Goal: Task Accomplishment & Management: Use online tool/utility

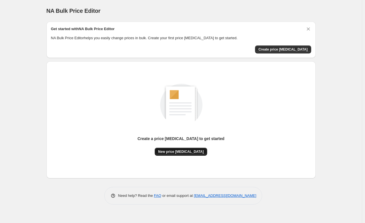
click at [173, 151] on span "New price [MEDICAL_DATA]" at bounding box center [181, 151] width 46 height 5
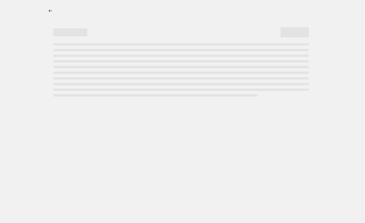
select select "percentage"
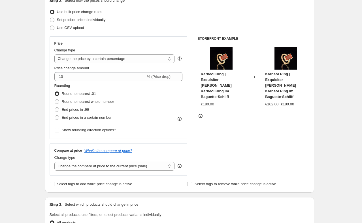
scroll to position [70, 0]
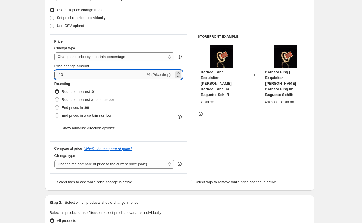
click at [71, 75] on input "-10" at bounding box center [100, 74] width 92 height 9
type input "-1"
type input "7.5"
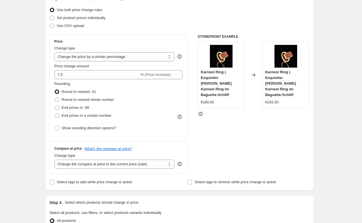
click at [37, 90] on div "Create new price [MEDICAL_DATA]. This page is ready Create new price [MEDICAL_D…" at bounding box center [179, 214] width 359 height 568
click at [58, 100] on span at bounding box center [57, 99] width 5 height 5
click at [55, 98] on input "Round to nearest whole number" at bounding box center [55, 97] width 0 height 0
radio input "true"
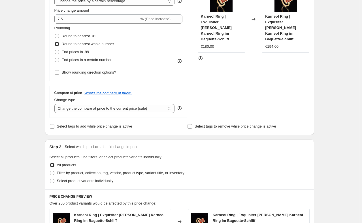
scroll to position [126, 0]
click at [67, 107] on select "Change the compare at price to the current price (sale) Change the compare at p…" at bounding box center [114, 107] width 120 height 9
select select "remove"
click at [56, 103] on select "Change the compare at price to the current price (sale) Change the compare at p…" at bounding box center [114, 107] width 120 height 9
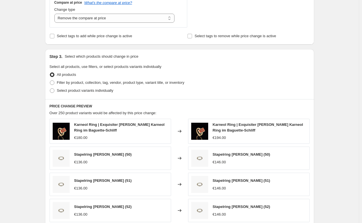
scroll to position [217, 0]
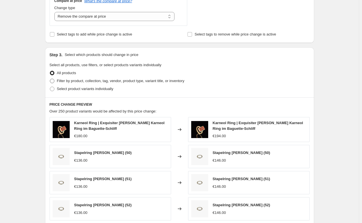
click at [53, 81] on span at bounding box center [52, 81] width 5 height 5
click at [50, 79] on input "Filter by product, collection, tag, vendor, product type, variant title, or inv…" at bounding box center [50, 79] width 0 height 0
radio input "true"
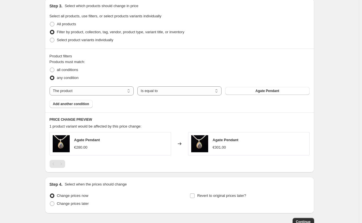
scroll to position [266, 0]
click at [54, 69] on span at bounding box center [52, 69] width 5 height 5
click at [50, 67] on input "all conditions" at bounding box center [50, 67] width 0 height 0
radio input "true"
click at [86, 92] on select "The product The product's collection The product's tag The product's vendor The…" at bounding box center [92, 90] width 84 height 9
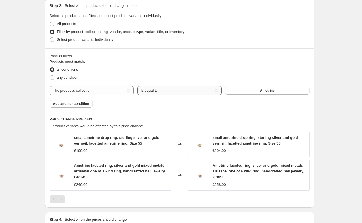
click at [159, 91] on select "Is equal to Is not equal to" at bounding box center [179, 90] width 84 height 9
click at [139, 86] on select "Is equal to Is not equal to" at bounding box center [179, 90] width 84 height 9
click at [241, 90] on button "Ametrine" at bounding box center [267, 90] width 84 height 8
click at [97, 92] on select "The product The product's collection The product's tag The product's vendor The…" at bounding box center [92, 90] width 84 height 9
select select "product_status"
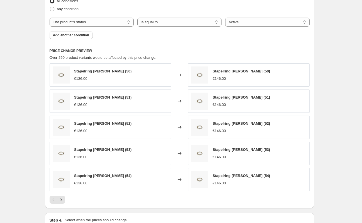
scroll to position [334, 0]
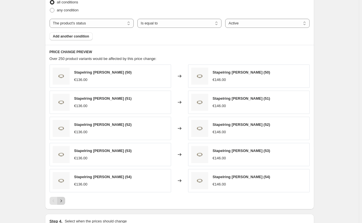
click at [63, 200] on icon "Next" at bounding box center [61, 201] width 6 height 6
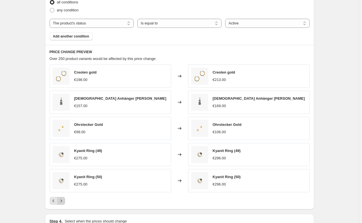
click at [63, 200] on icon "Next" at bounding box center [61, 201] width 6 height 6
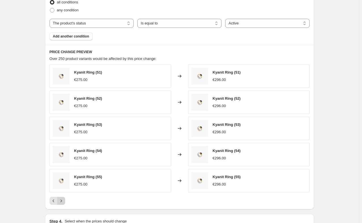
click at [63, 200] on icon "Next" at bounding box center [61, 201] width 6 height 6
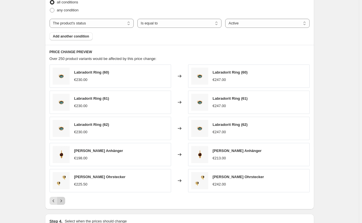
click at [63, 200] on icon "Next" at bounding box center [61, 201] width 6 height 6
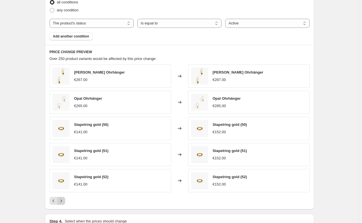
click at [63, 200] on icon "Next" at bounding box center [61, 201] width 6 height 6
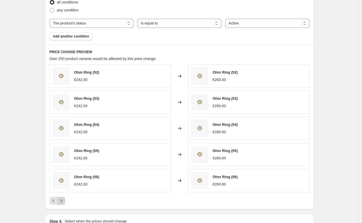
click at [63, 200] on icon "Next" at bounding box center [61, 201] width 6 height 6
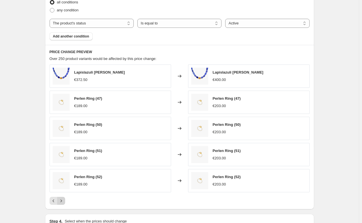
click at [63, 200] on icon "Next" at bounding box center [61, 201] width 6 height 6
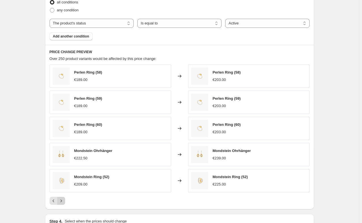
click at [63, 200] on icon "Next" at bounding box center [61, 201] width 6 height 6
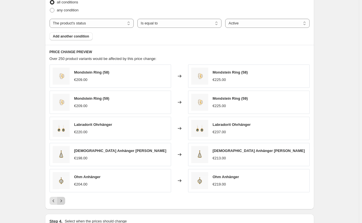
click at [63, 200] on icon "Next" at bounding box center [61, 201] width 6 height 6
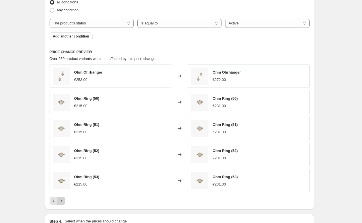
click at [63, 200] on icon "Next" at bounding box center [61, 201] width 6 height 6
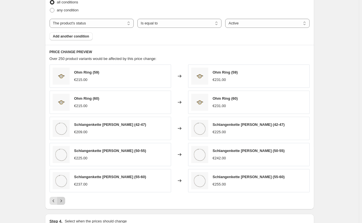
click at [63, 200] on icon "Next" at bounding box center [61, 201] width 6 height 6
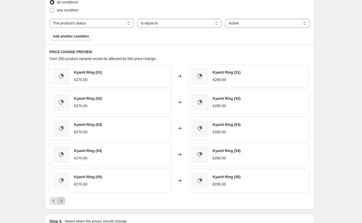
click at [63, 200] on icon "Next" at bounding box center [61, 201] width 6 height 6
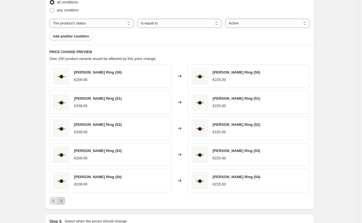
click at [63, 200] on icon "Next" at bounding box center [61, 201] width 6 height 6
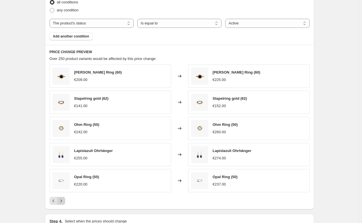
click at [63, 200] on icon "Next" at bounding box center [61, 201] width 6 height 6
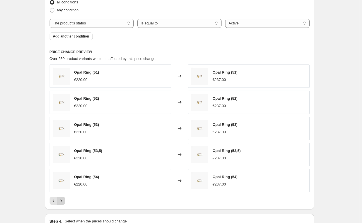
click at [63, 200] on icon "Next" at bounding box center [61, 201] width 6 height 6
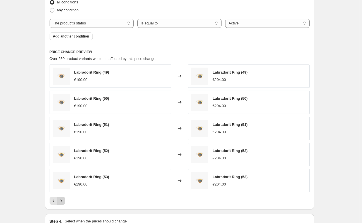
click at [63, 200] on icon "Next" at bounding box center [61, 201] width 6 height 6
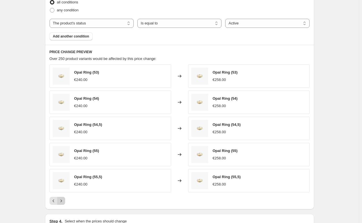
click at [63, 200] on icon "Next" at bounding box center [61, 201] width 6 height 6
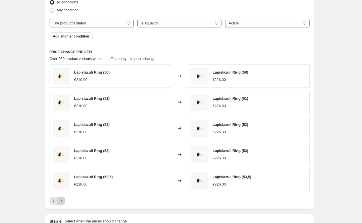
click at [63, 200] on icon "Next" at bounding box center [61, 201] width 6 height 6
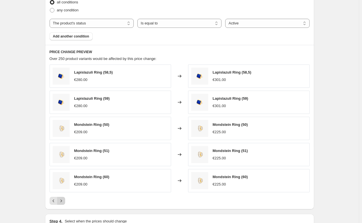
click at [63, 200] on icon "Next" at bounding box center [61, 201] width 6 height 6
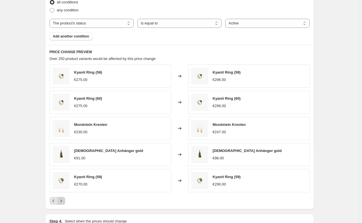
click at [63, 200] on icon "Next" at bounding box center [61, 201] width 6 height 6
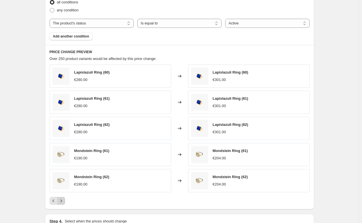
click at [63, 200] on icon "Next" at bounding box center [61, 201] width 6 height 6
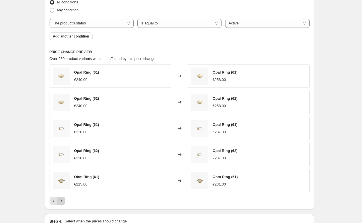
click at [63, 200] on icon "Next" at bounding box center [61, 201] width 6 height 6
click at [62, 37] on span "Add another condition" at bounding box center [71, 36] width 36 height 5
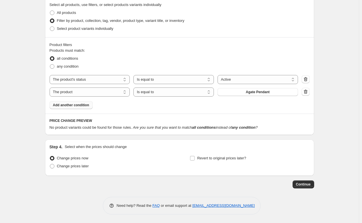
scroll to position [278, 0]
click at [146, 89] on select "Is equal to Is not equal to" at bounding box center [174, 91] width 81 height 9
select select "not_equal"
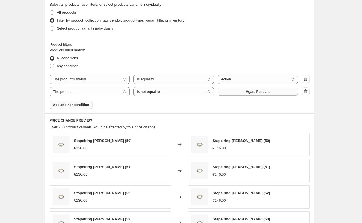
click at [231, 91] on button "Agate Pendant" at bounding box center [258, 92] width 81 height 8
click at [94, 92] on select "The product The product's collection The product's tag The product's vendor The…" at bounding box center [90, 91] width 81 height 9
select select "collection"
click at [237, 93] on button "Ametrine" at bounding box center [258, 92] width 81 height 8
click at [67, 105] on span "Add another condition" at bounding box center [71, 104] width 36 height 5
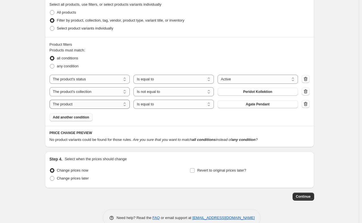
click at [60, 105] on select "The product The product's collection The product's tag The product's vendor The…" at bounding box center [90, 104] width 81 height 9
select select "collection"
click at [152, 106] on select "Is equal to Is not equal to" at bounding box center [174, 104] width 81 height 9
select select "not_equal"
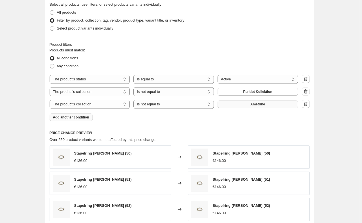
click at [235, 104] on button "Ametrine" at bounding box center [258, 104] width 81 height 8
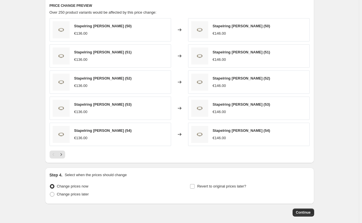
scroll to position [433, 0]
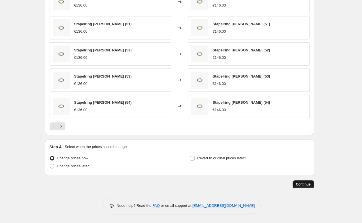
click at [308, 184] on span "Continue" at bounding box center [303, 184] width 15 height 5
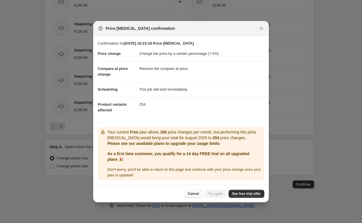
click at [198, 194] on span "Cancel" at bounding box center [193, 193] width 11 height 5
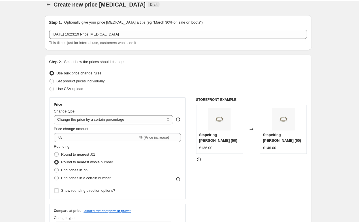
scroll to position [0, 0]
